Goal: Navigation & Orientation: Find specific page/section

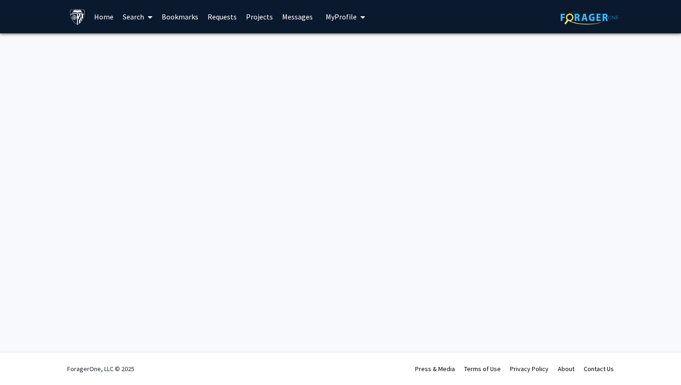
click at [338, 20] on span "My Profile" at bounding box center [341, 16] width 31 height 9
click at [297, 144] on div "Skip navigation Home Search Bookmarks Requests Projects Messages My Profile Ste…" at bounding box center [340, 192] width 681 height 385
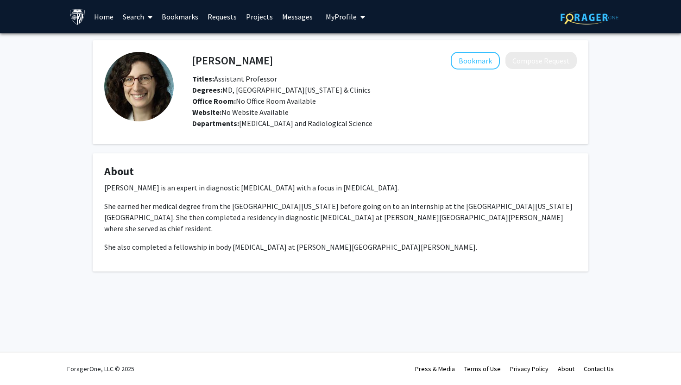
click at [140, 19] on link "Search" at bounding box center [137, 16] width 39 height 32
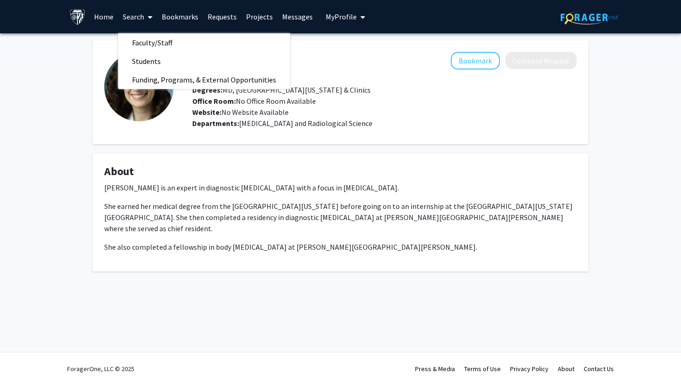
click at [107, 16] on link "Home" at bounding box center [103, 16] width 29 height 32
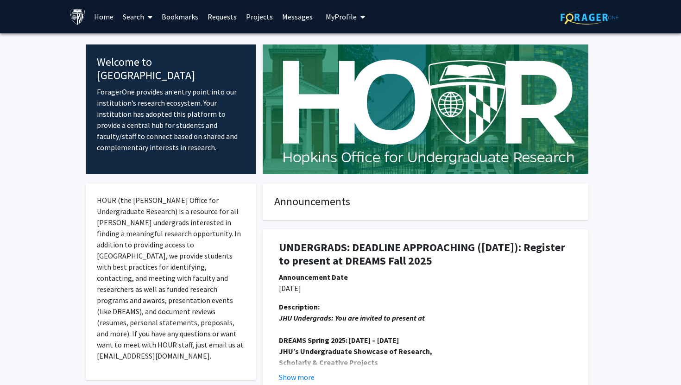
click at [142, 20] on link "Search" at bounding box center [137, 16] width 39 height 32
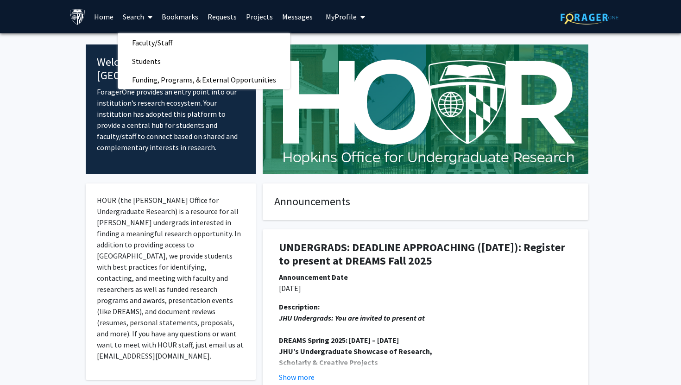
click at [224, 18] on link "Requests" at bounding box center [222, 16] width 38 height 32
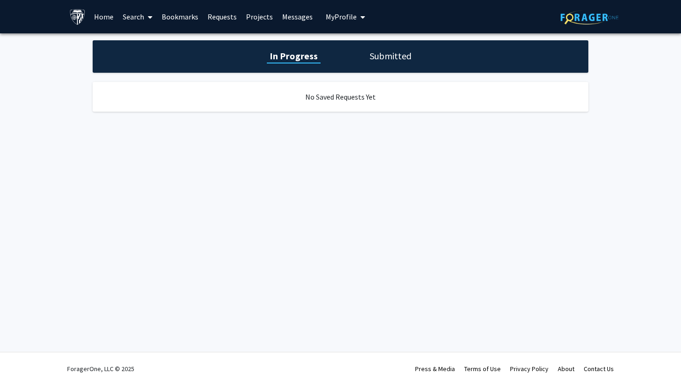
click at [172, 20] on link "Bookmarks" at bounding box center [180, 16] width 46 height 32
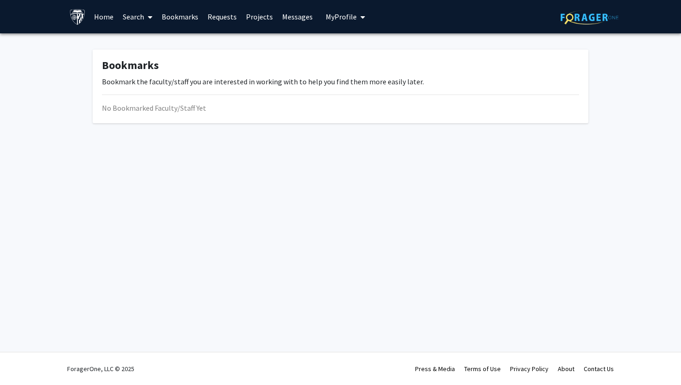
click at [261, 17] on link "Projects" at bounding box center [259, 16] width 36 height 32
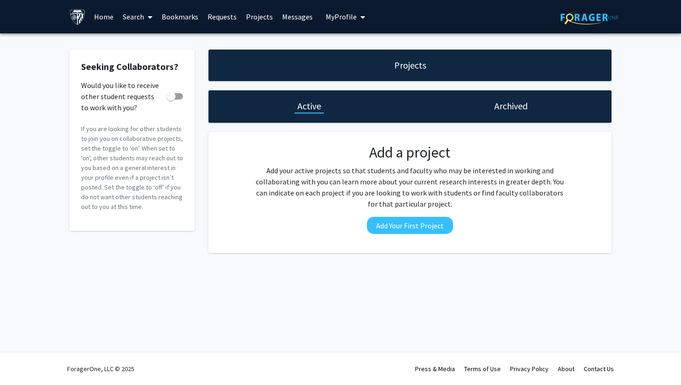
click at [349, 17] on span "My Profile" at bounding box center [341, 16] width 31 height 9
